Goal: Register for event/course

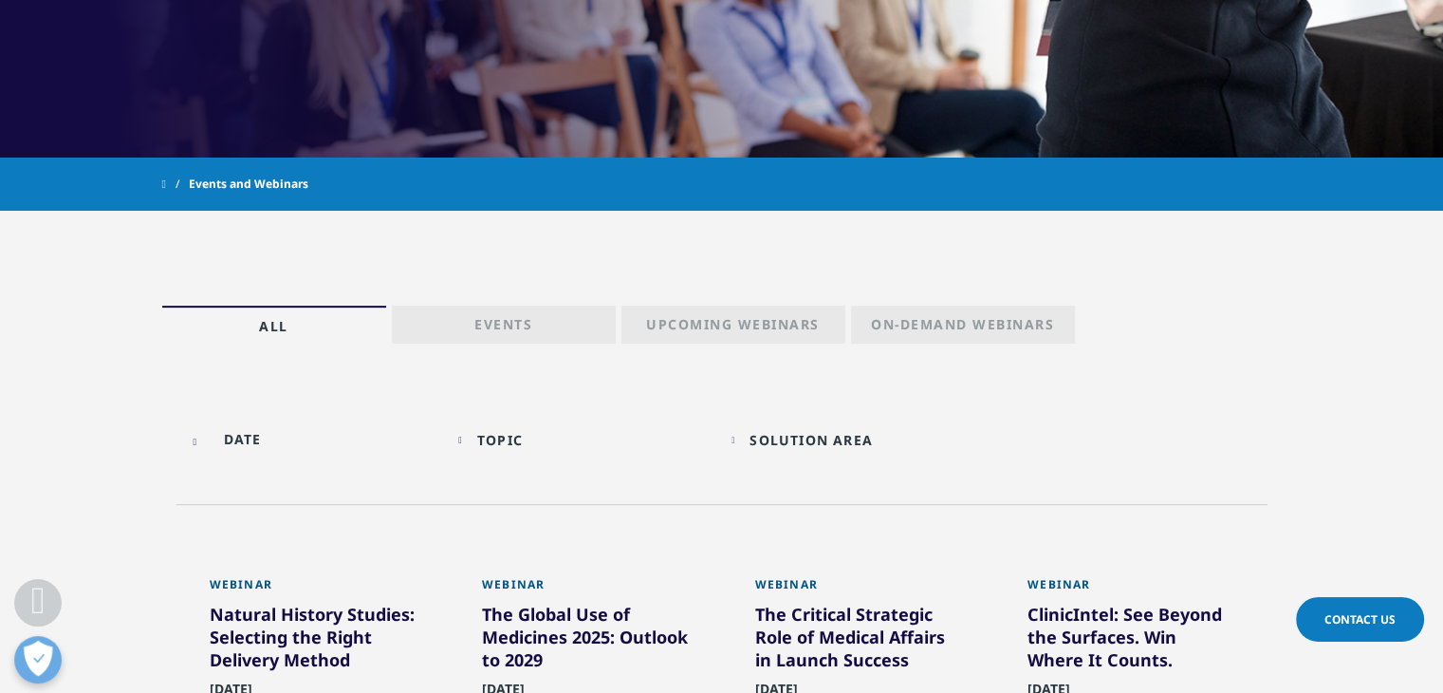
scroll to position [854, 0]
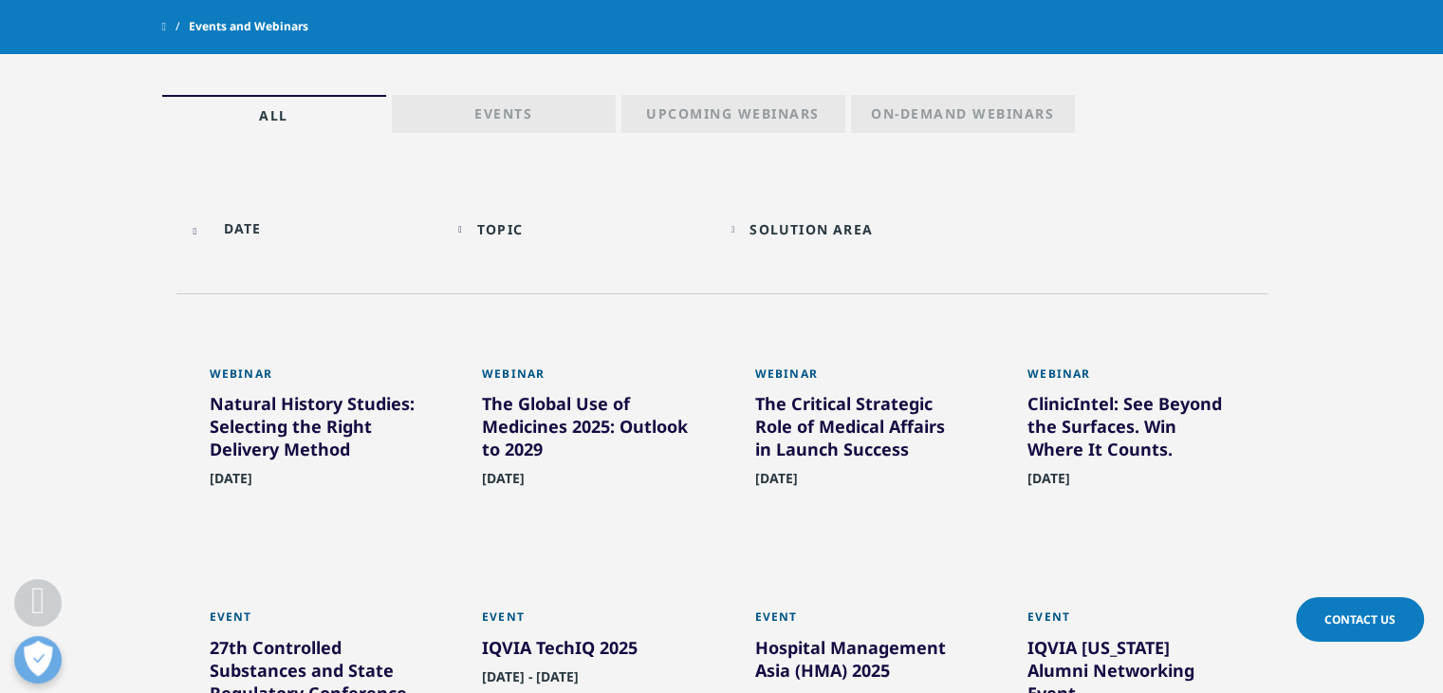
click at [771, 126] on p "Upcoming Webinars" at bounding box center [733, 117] width 174 height 27
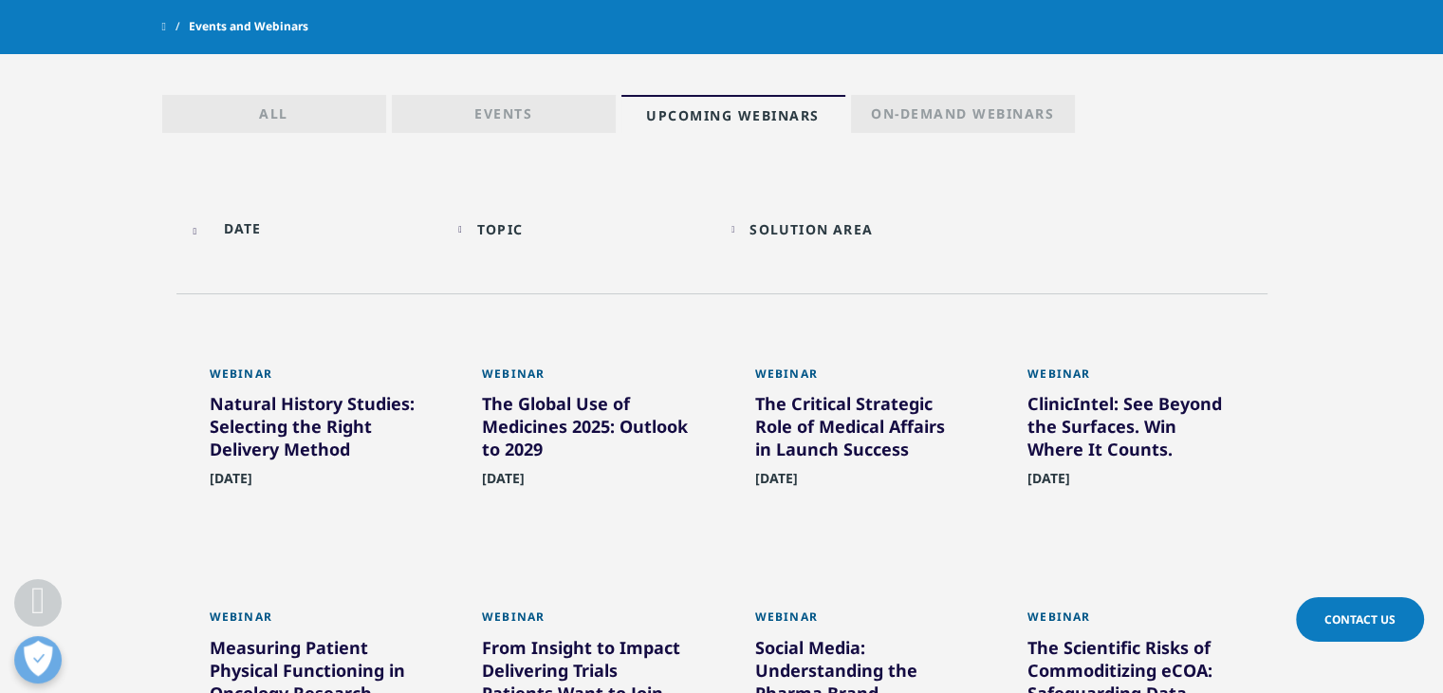
click at [570, 426] on div "The Global Use of Medicines 2025: Outlook to 2029" at bounding box center [585, 430] width 207 height 76
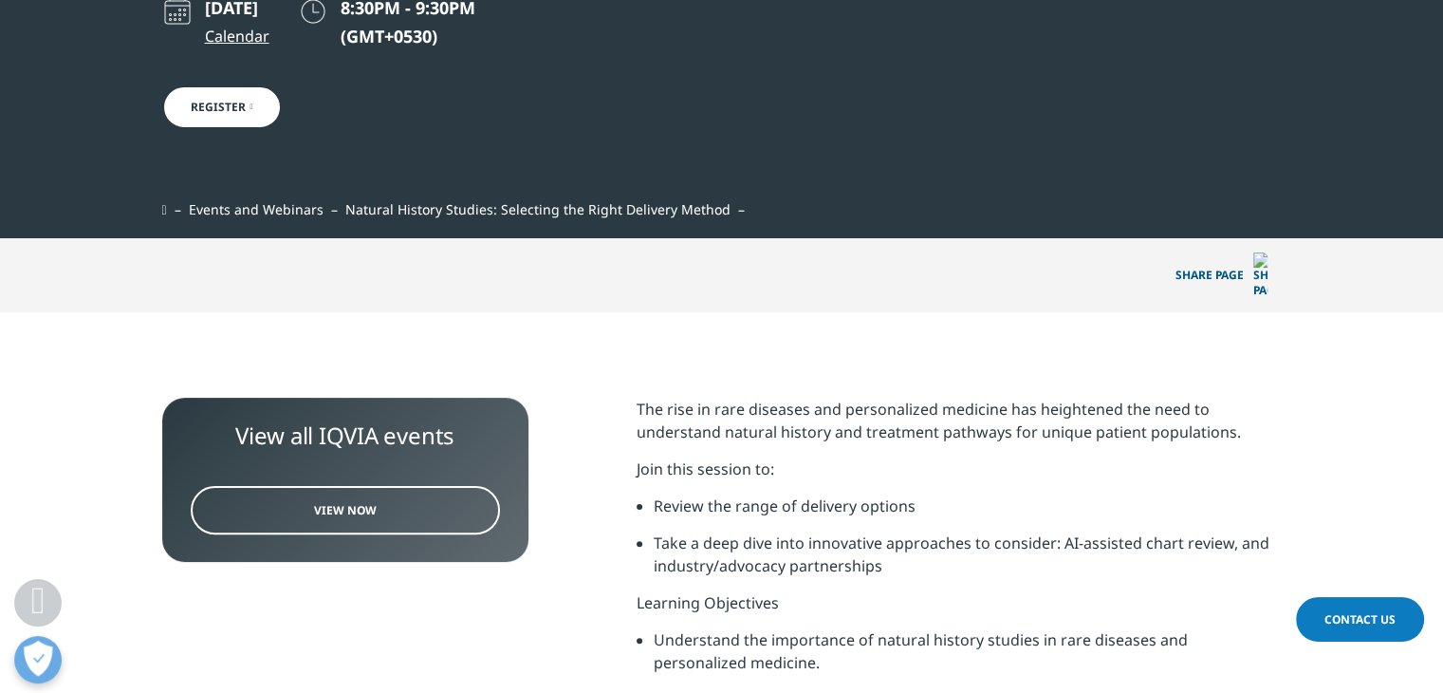
scroll to position [190, 0]
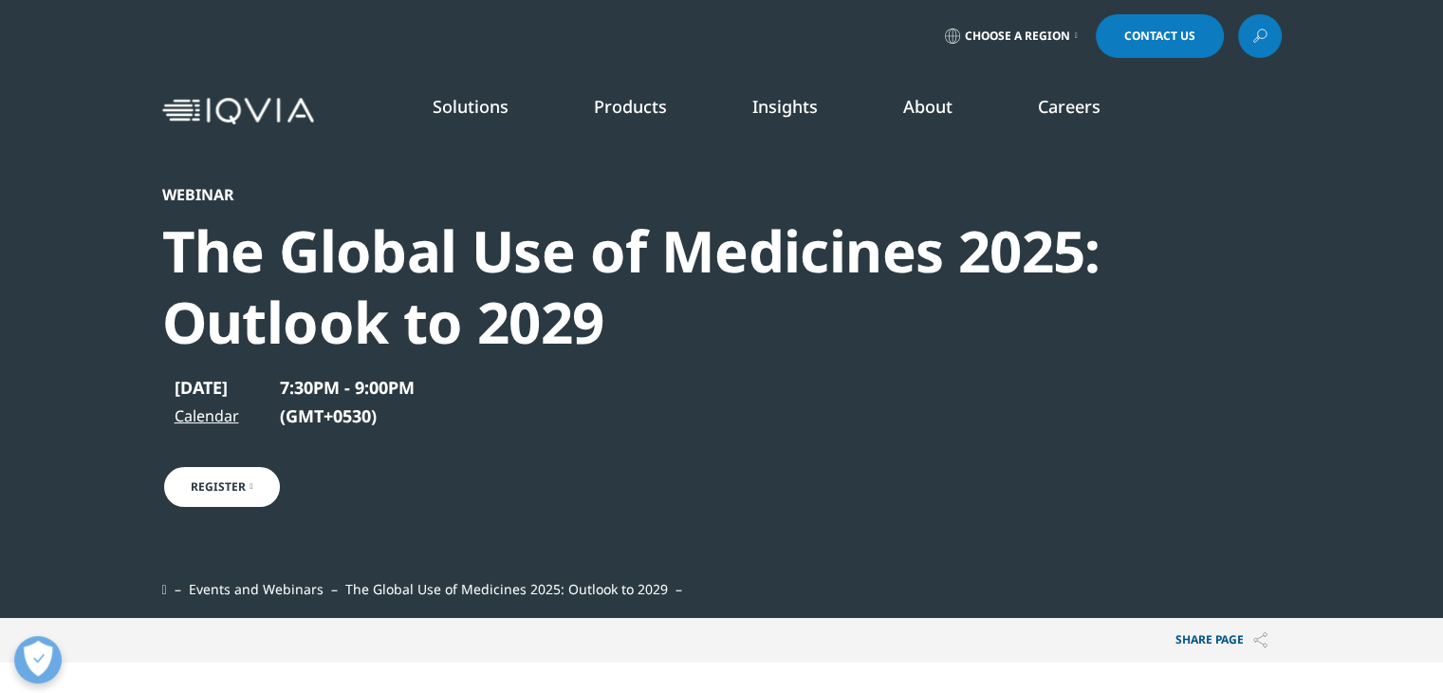
click at [228, 486] on link "Register" at bounding box center [222, 487] width 120 height 44
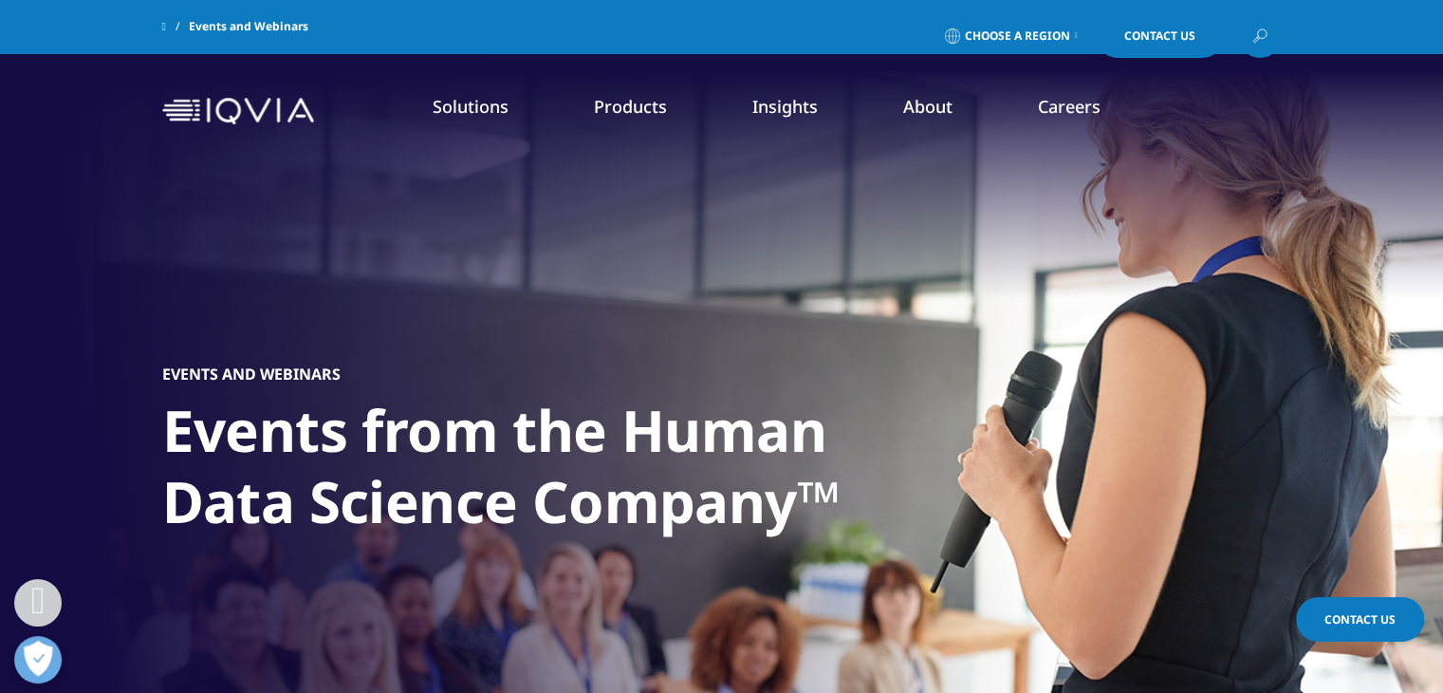
scroll to position [1287, 0]
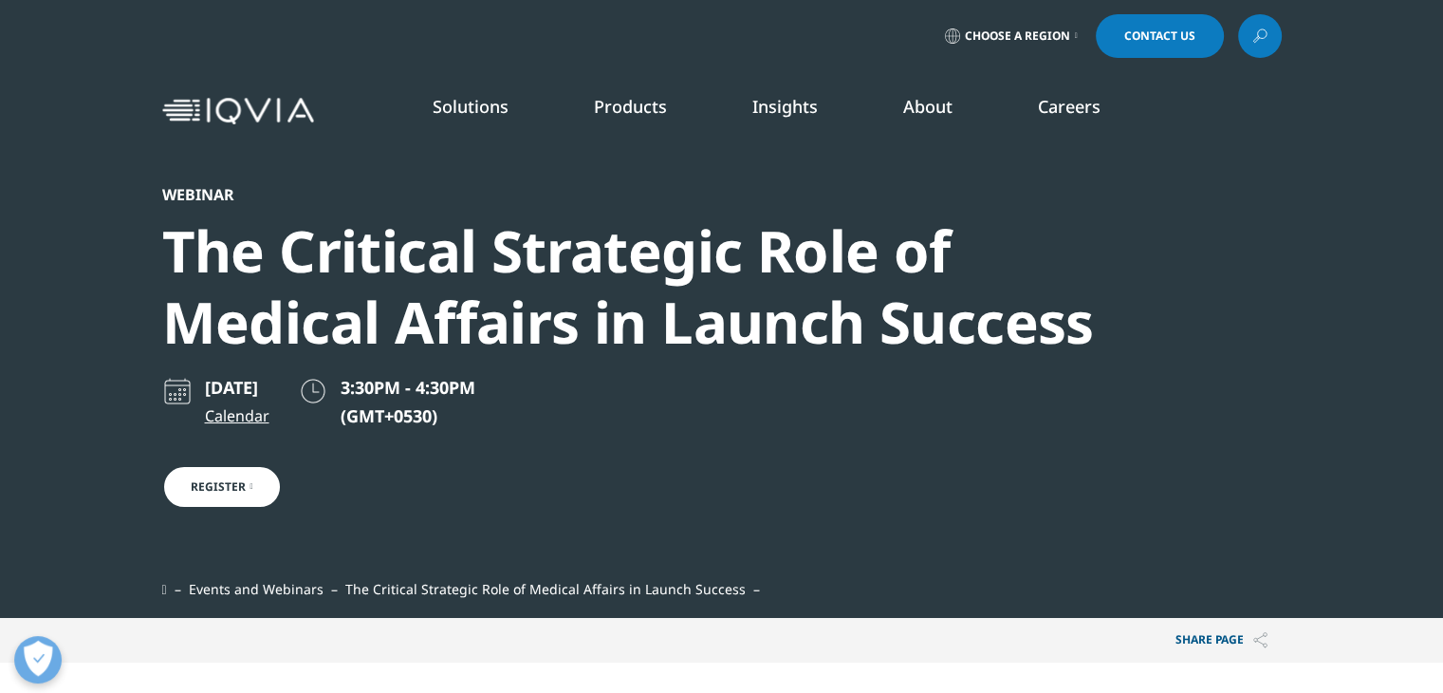
click at [251, 483] on link "Register" at bounding box center [222, 487] width 120 height 44
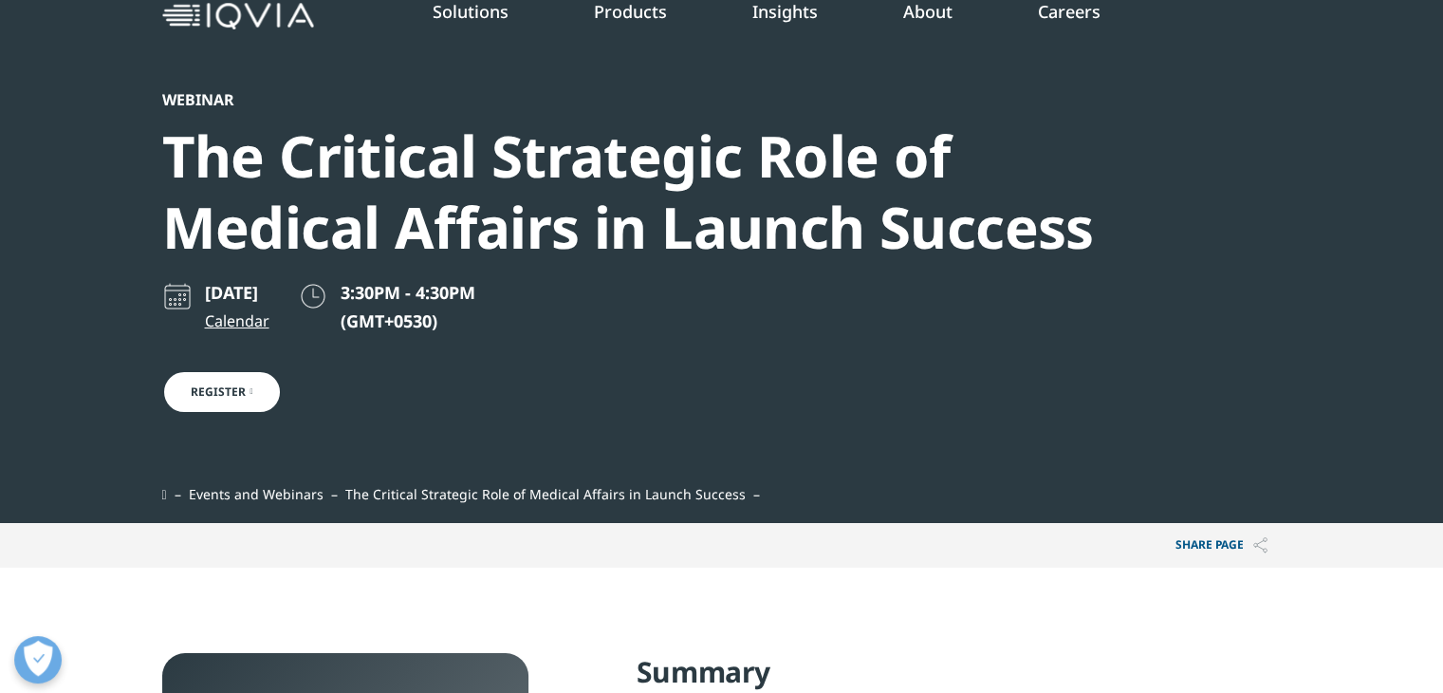
click at [217, 395] on link "Register" at bounding box center [222, 392] width 120 height 44
